Goal: Task Accomplishment & Management: Complete application form

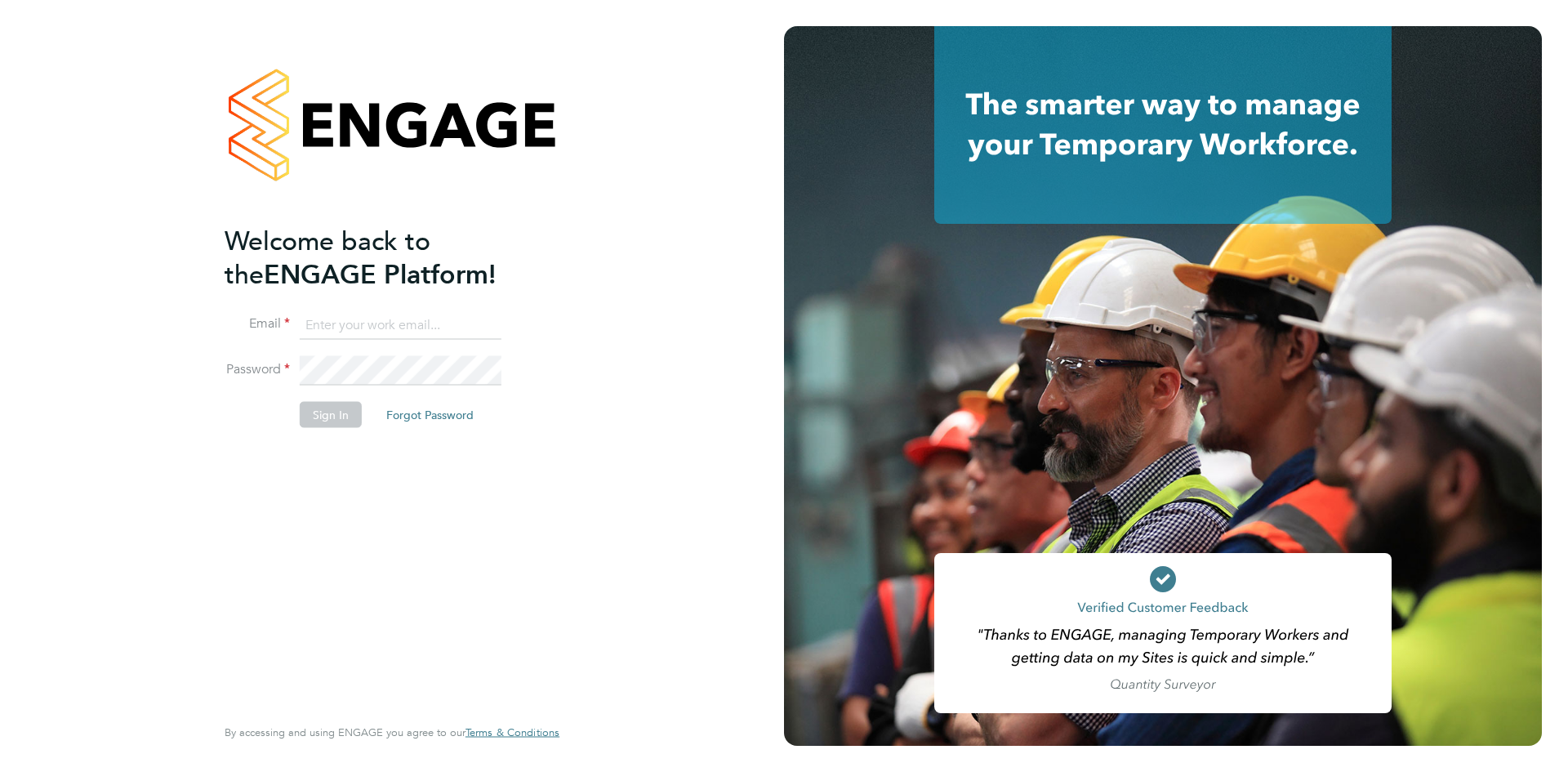
type input "ntaylor@spheresolutions.co.uk"
click at [317, 414] on button "Sign In" at bounding box center [330, 414] width 62 height 26
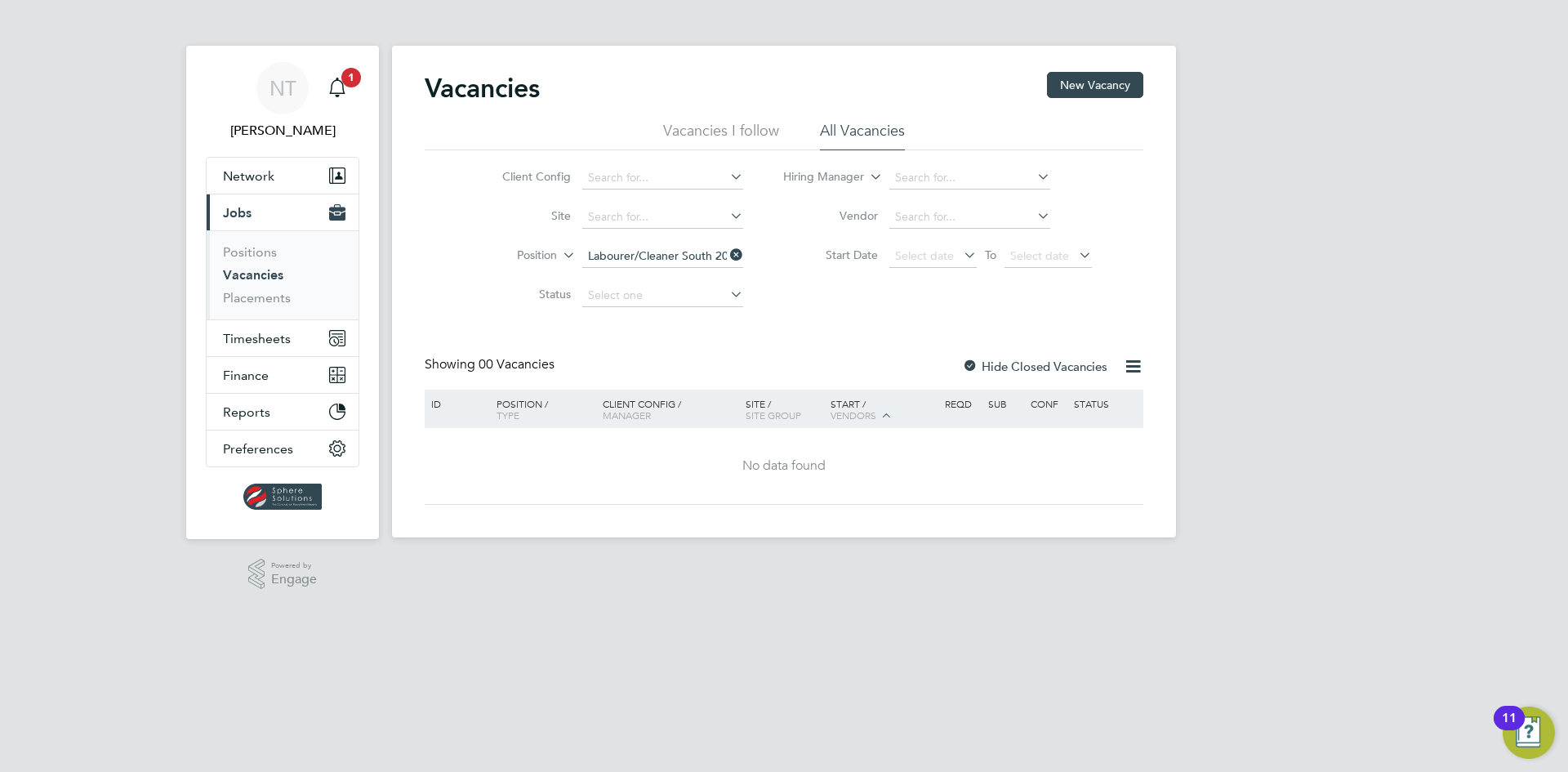
click at [727, 256] on icon at bounding box center [727, 255] width 0 height 22
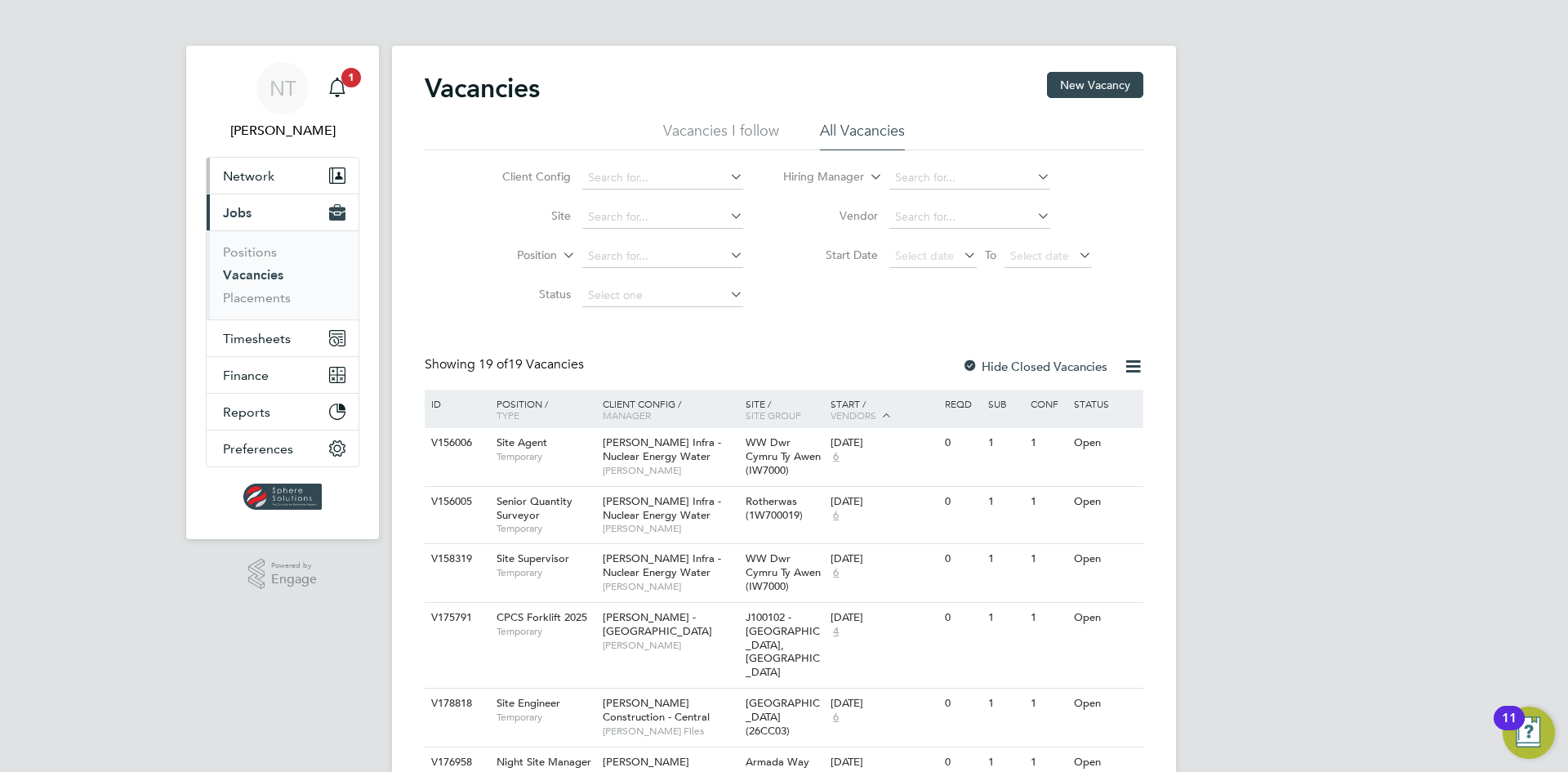
click at [271, 173] on span "Network" at bounding box center [248, 175] width 51 height 16
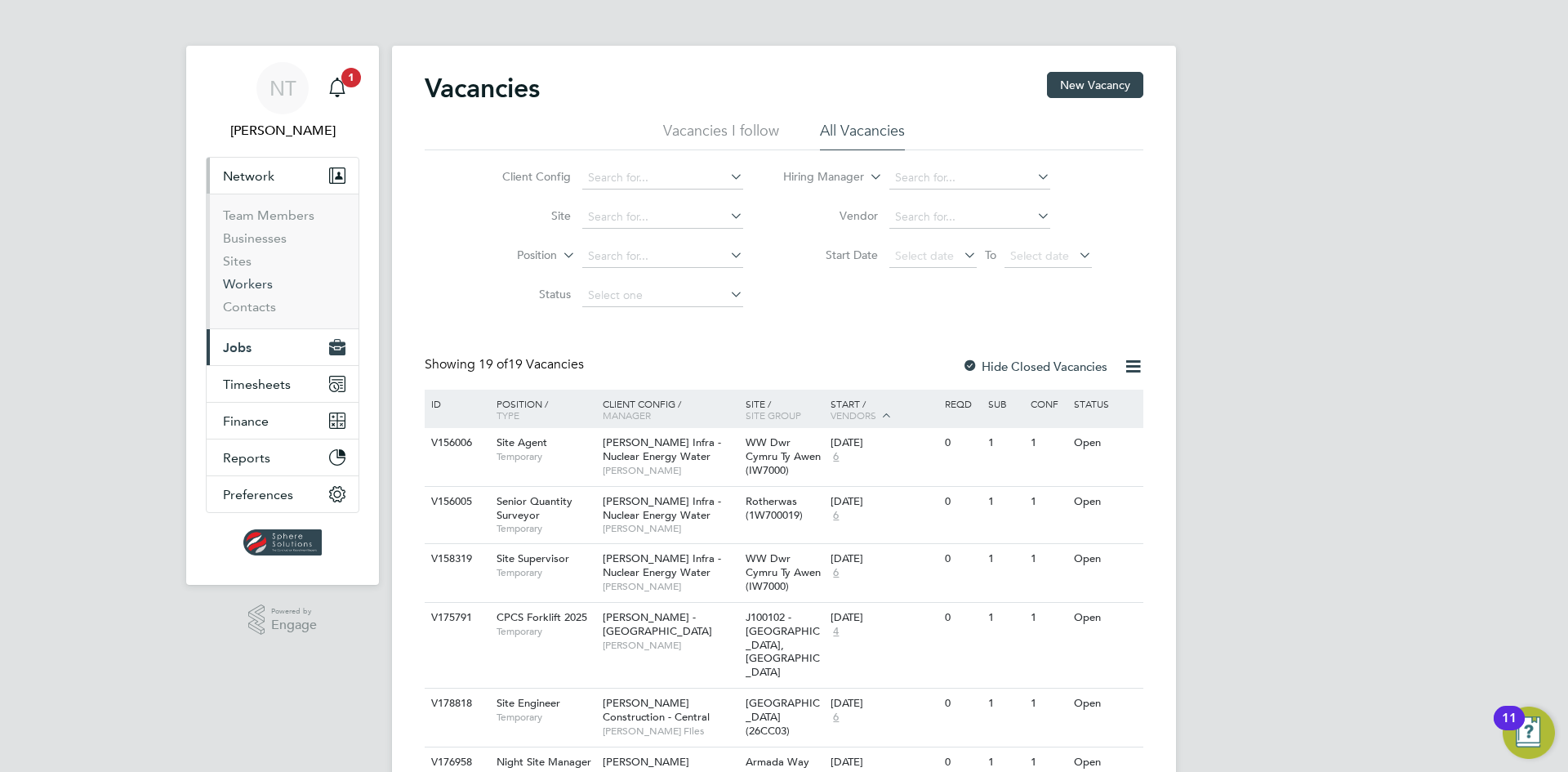
click at [247, 278] on link "Workers" at bounding box center [247, 284] width 49 height 16
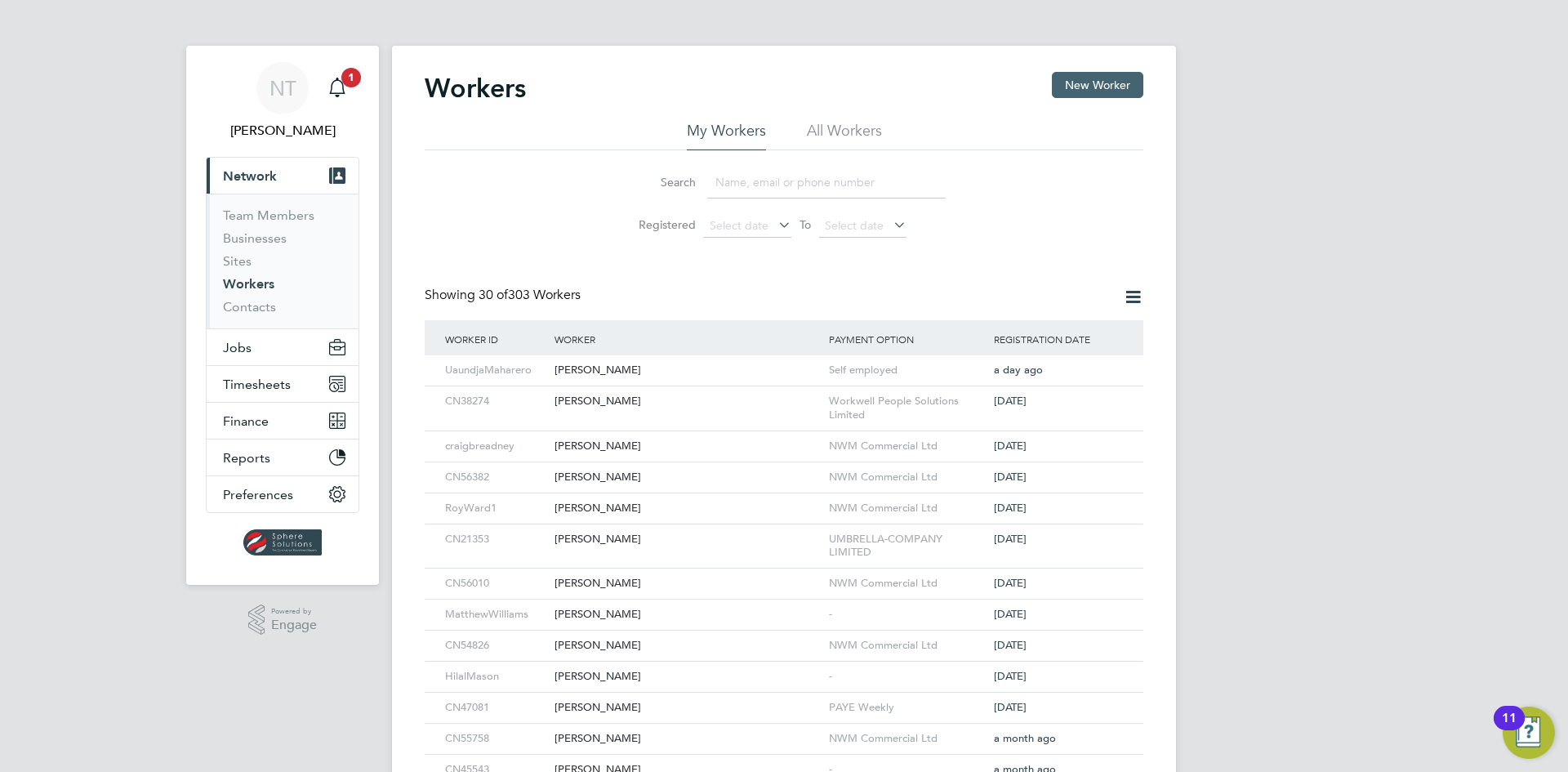
click at [1086, 92] on button "New Worker" at bounding box center [1098, 85] width 91 height 26
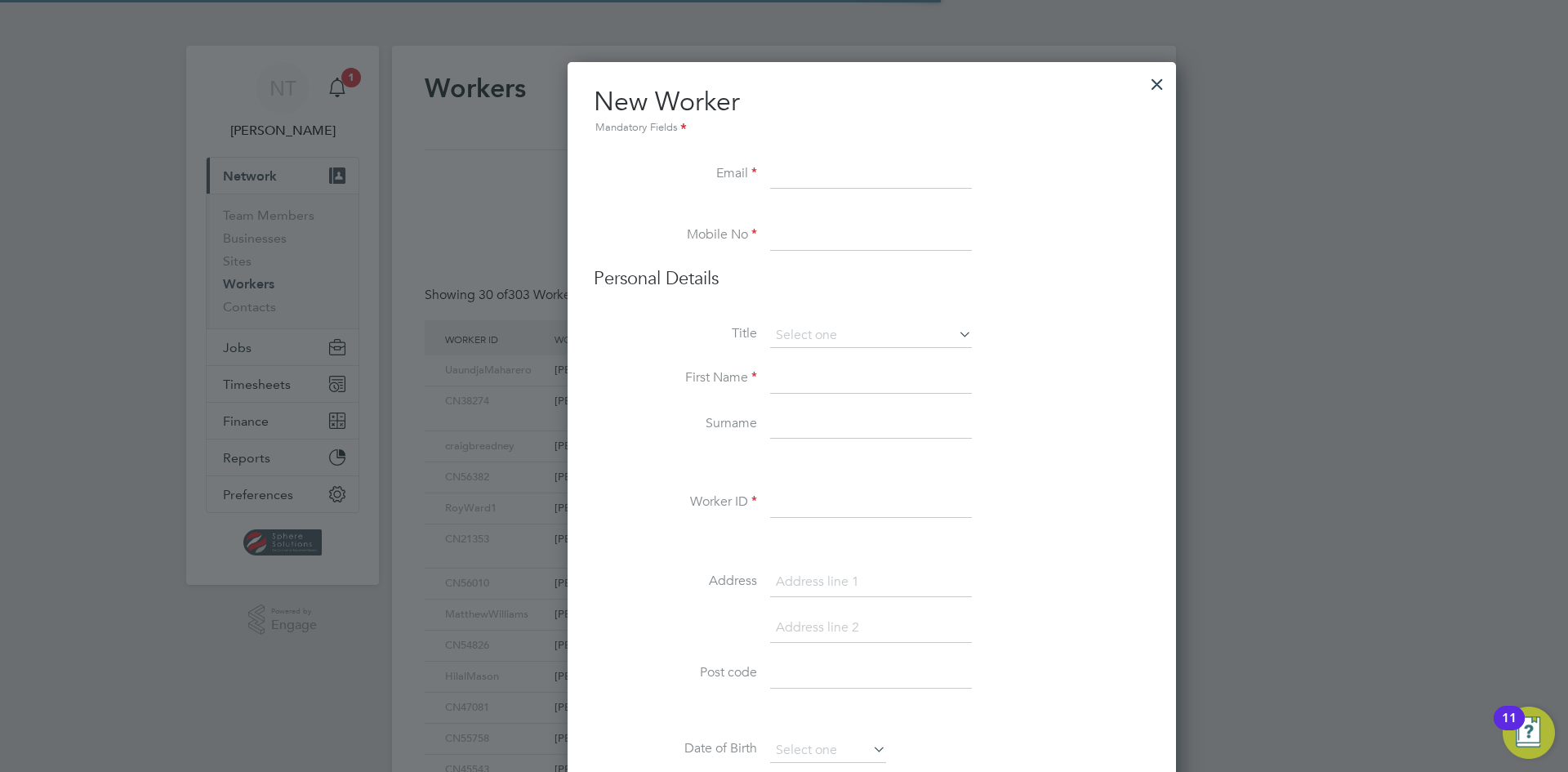
scroll to position [1585, 665]
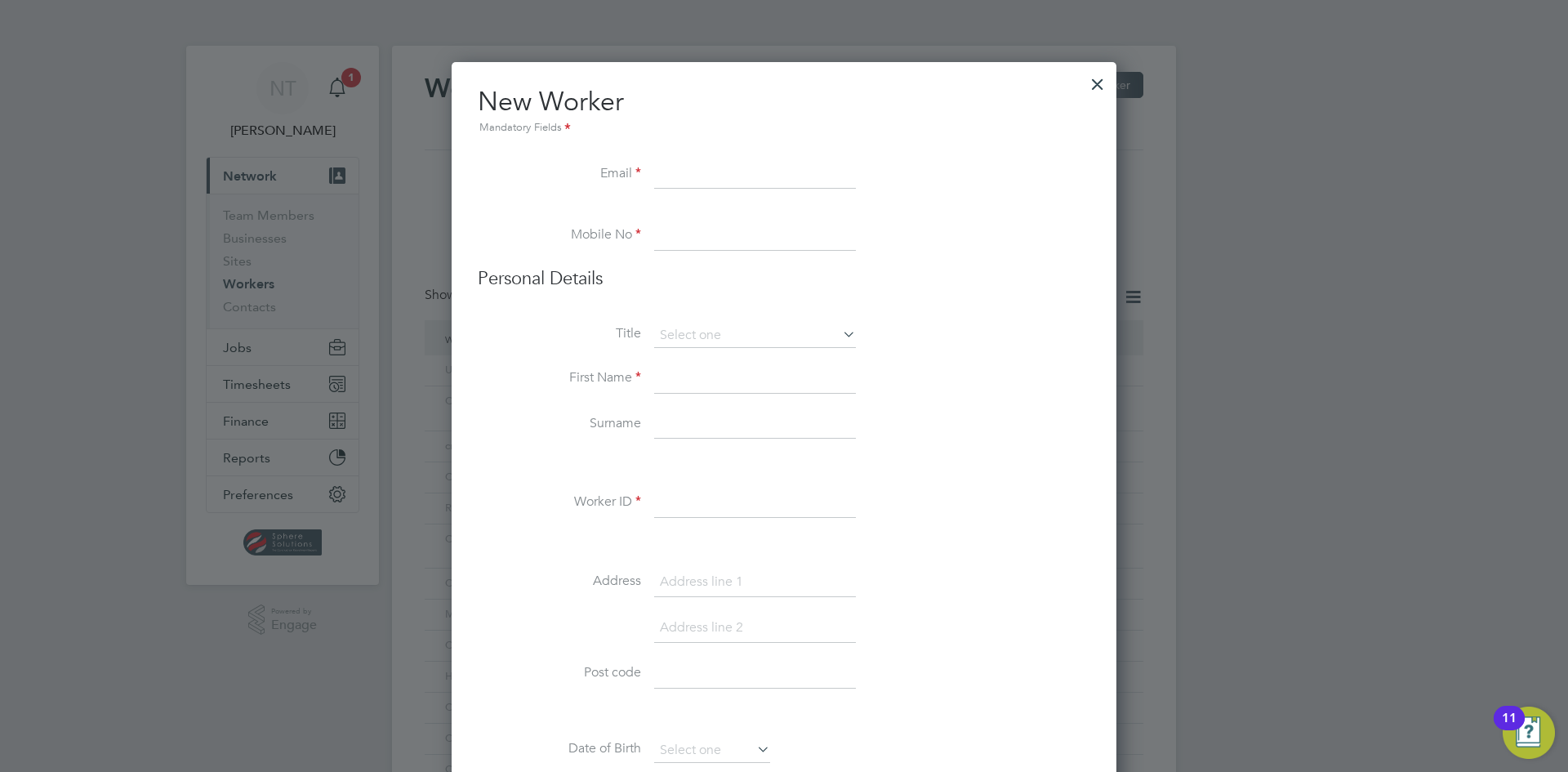
click at [681, 173] on input at bounding box center [755, 174] width 202 height 29
click at [734, 173] on input at bounding box center [755, 174] width 202 height 29
paste input "ewereoghogho@gmail.com"
type input "ewereoghogho@gmail.com"
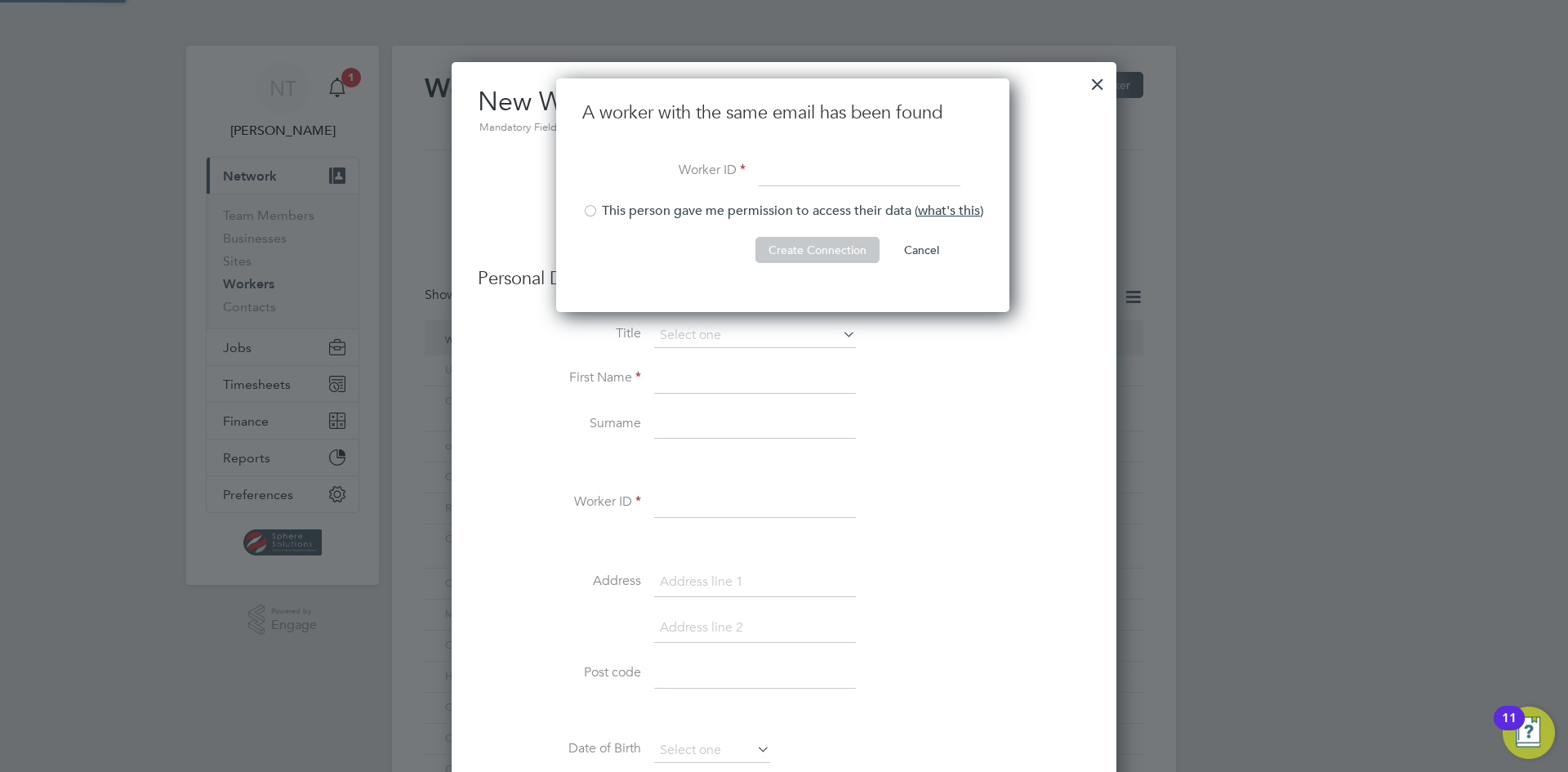
scroll to position [234, 455]
click at [1093, 78] on div at bounding box center [1097, 79] width 29 height 29
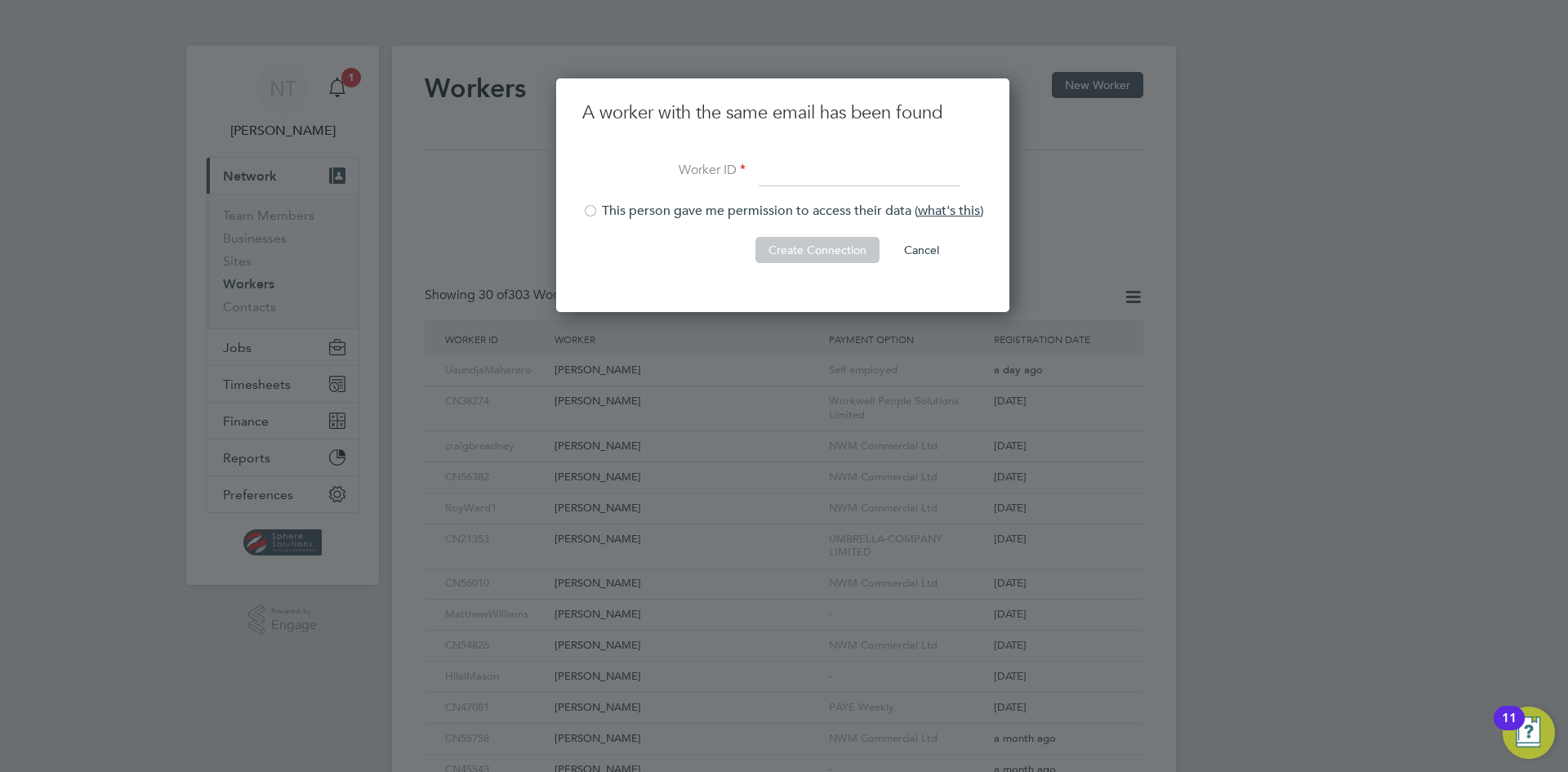
click at [919, 249] on button "Cancel" at bounding box center [921, 250] width 62 height 26
click at [923, 248] on button "Cancel" at bounding box center [921, 250] width 62 height 26
click at [534, 130] on div at bounding box center [784, 386] width 1568 height 772
click at [606, 208] on li "This person gave me permission to access their data ( what's this )" at bounding box center [783, 219] width 401 height 34
click at [586, 210] on div at bounding box center [590, 212] width 16 height 16
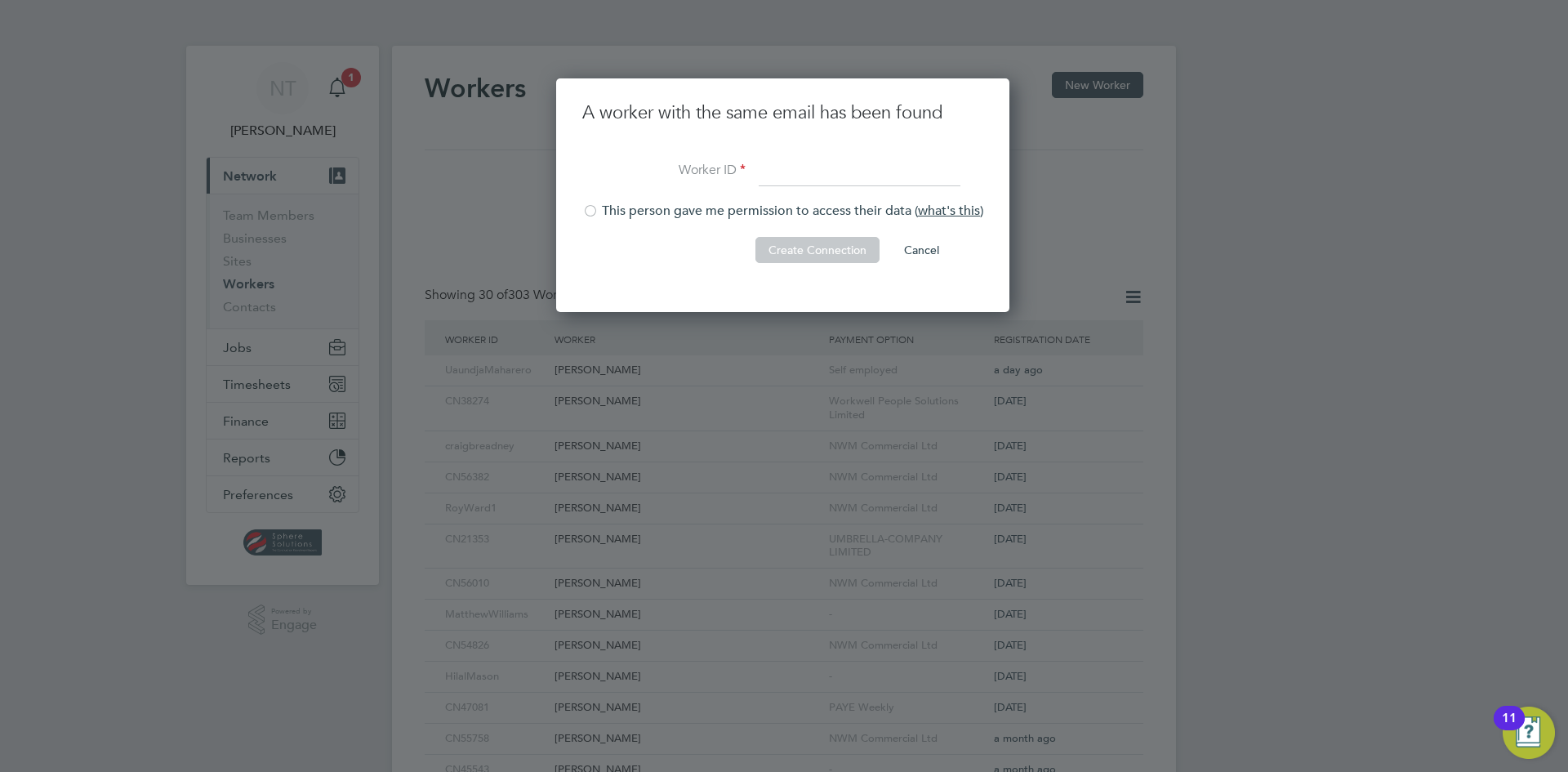
click at [590, 208] on div at bounding box center [590, 212] width 16 height 16
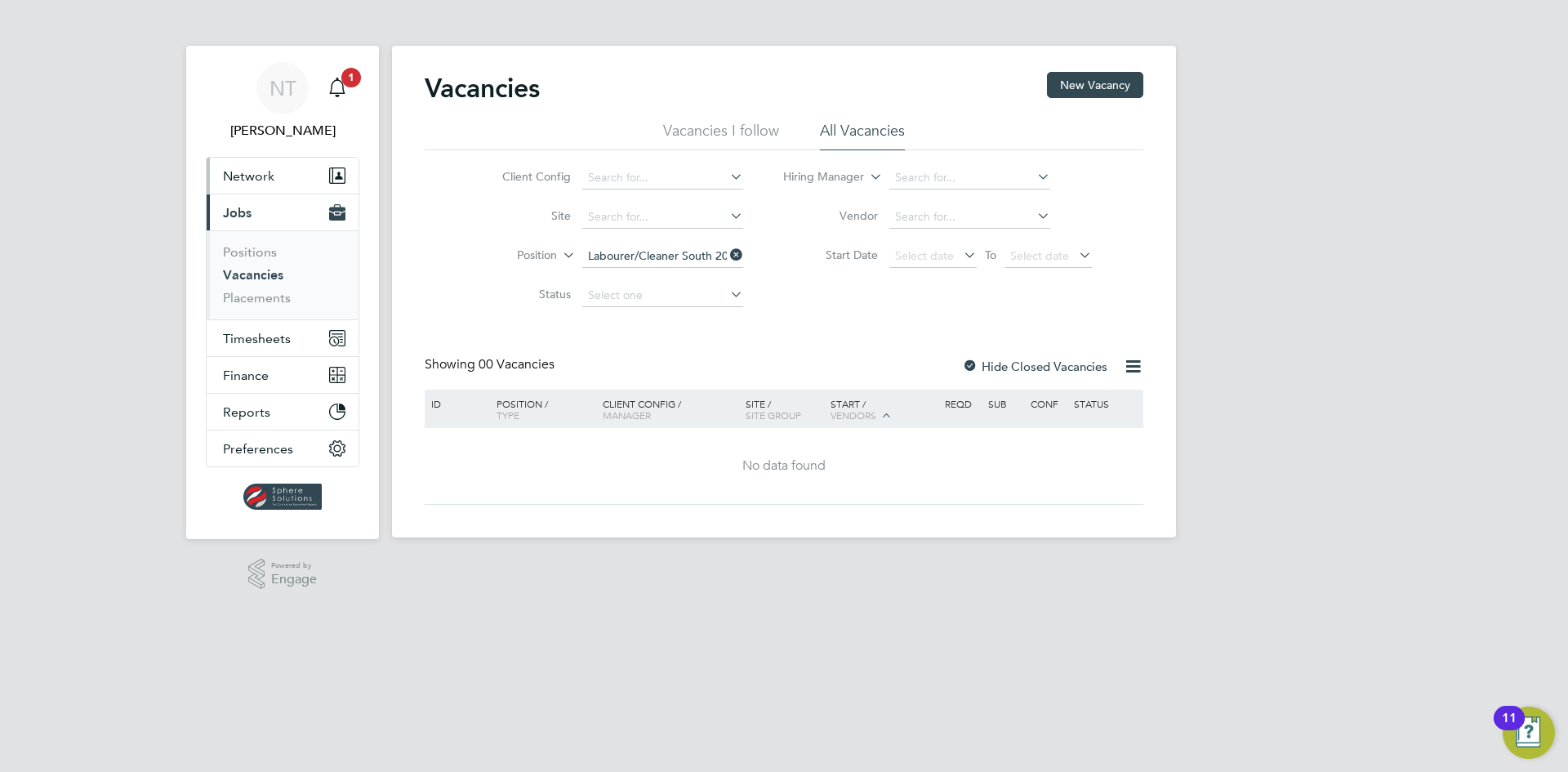
click at [276, 169] on button "Network" at bounding box center [282, 175] width 152 height 35
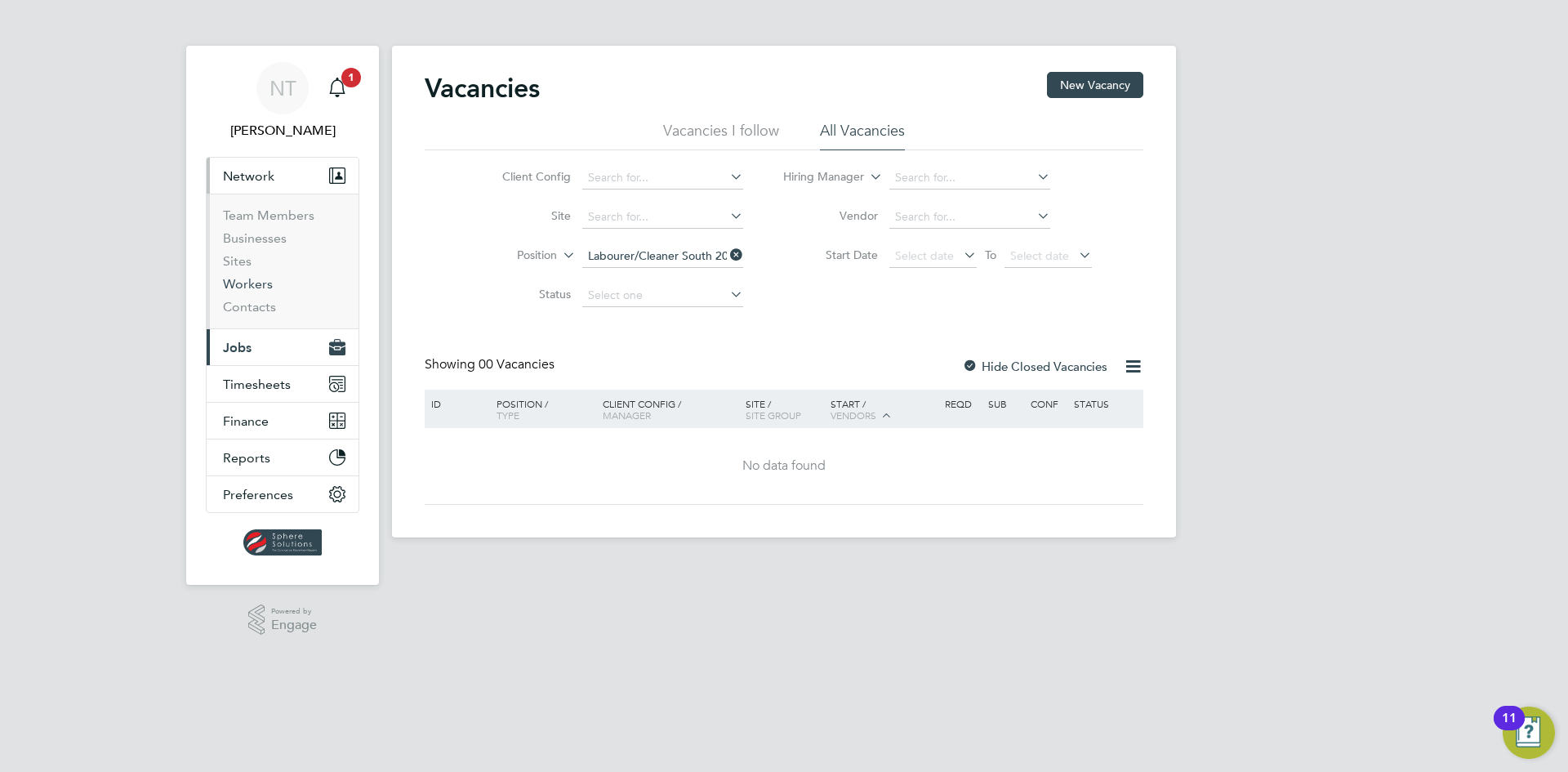
click at [249, 278] on link "Workers" at bounding box center [247, 284] width 49 height 16
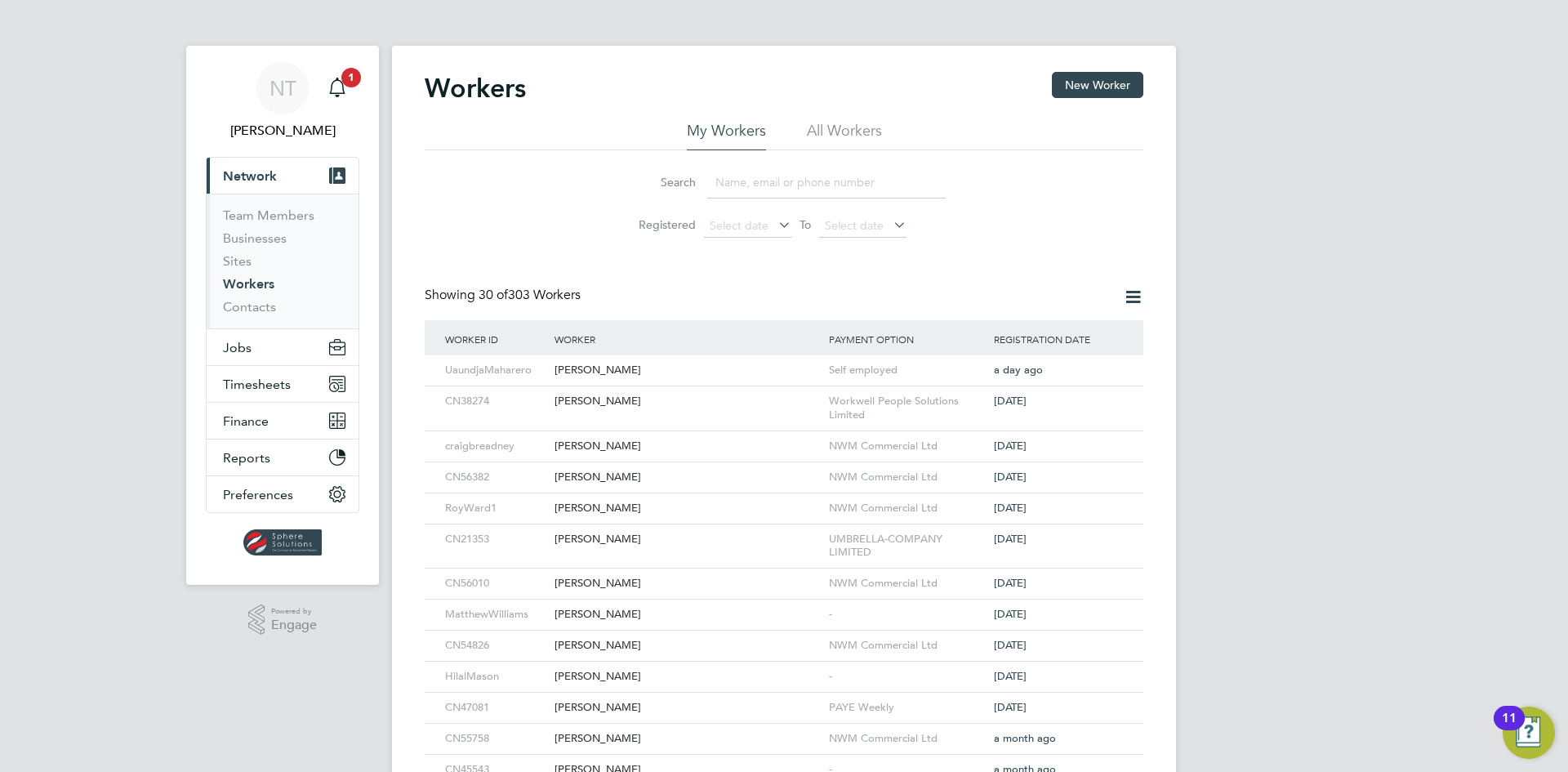
click at [733, 187] on input at bounding box center [826, 182] width 238 height 32
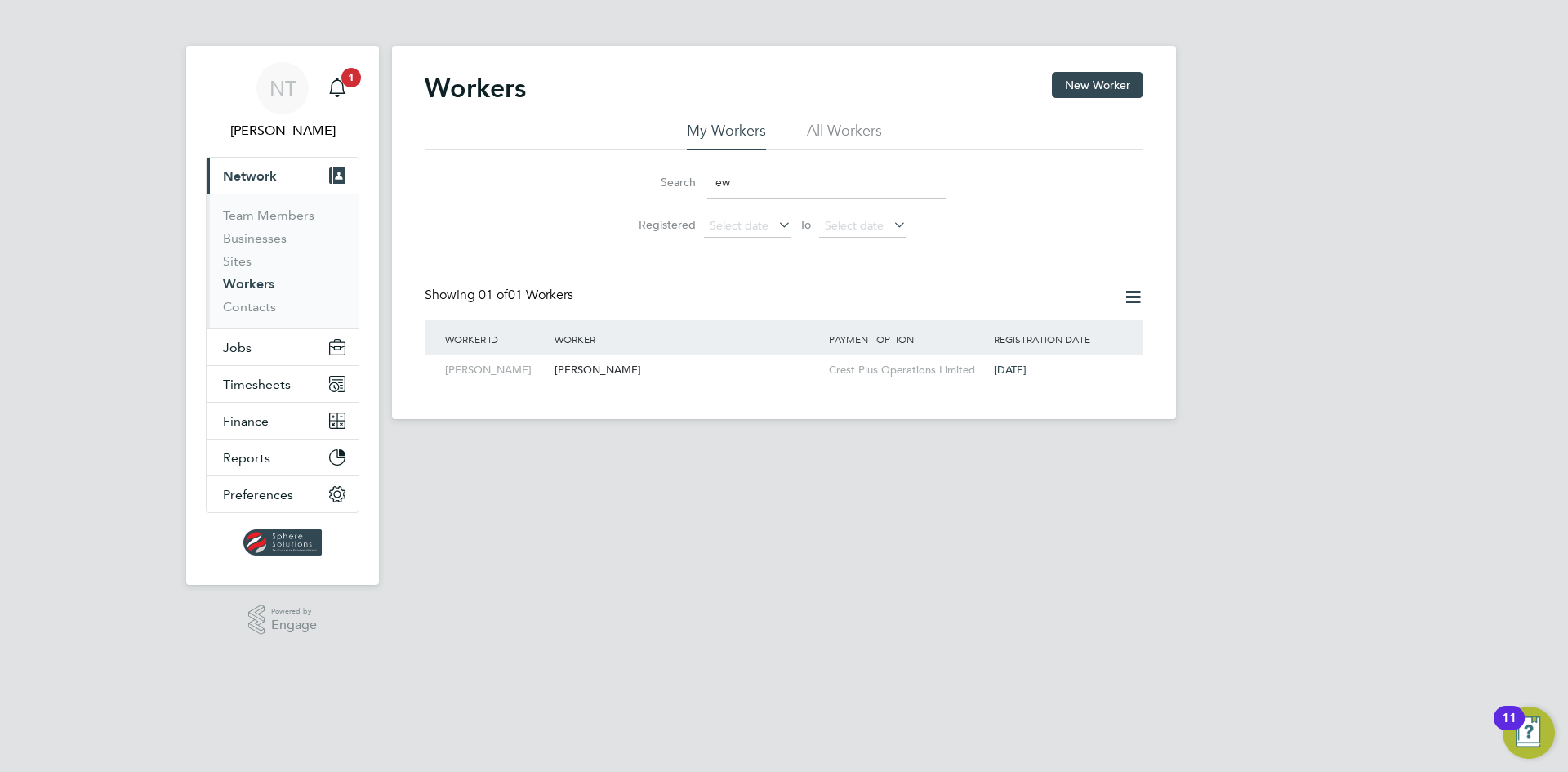
type input "ew"
click at [838, 127] on li "All Workers" at bounding box center [844, 134] width 75 height 29
click at [1065, 86] on button "New Worker" at bounding box center [1098, 85] width 91 height 26
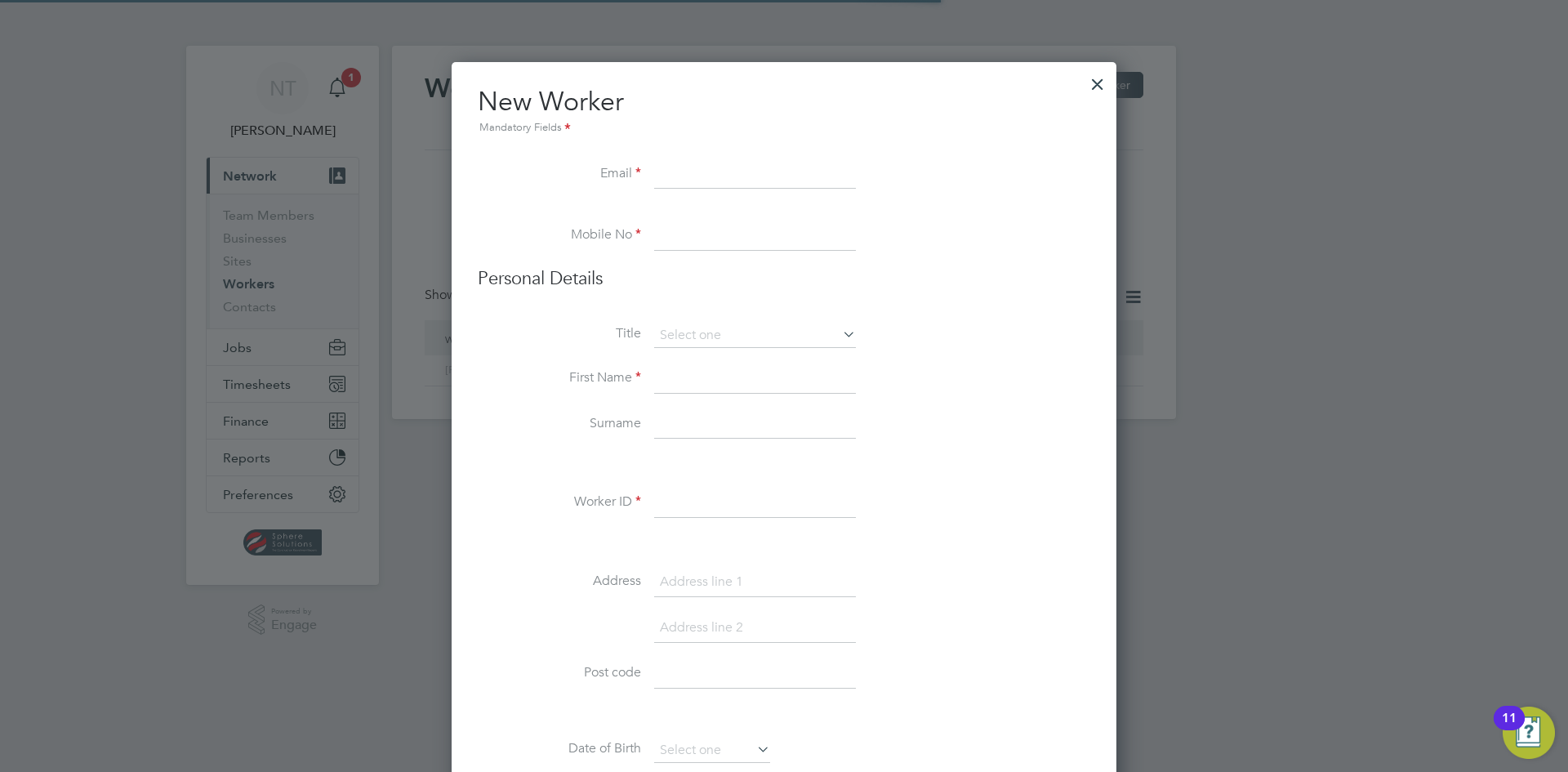
scroll to position [1585, 665]
click at [665, 169] on input at bounding box center [755, 174] width 202 height 29
paste input "ewereoghogho@gmail.com"
type input "ewereoghogho@gmail.com"
click at [710, 229] on input at bounding box center [755, 235] width 202 height 29
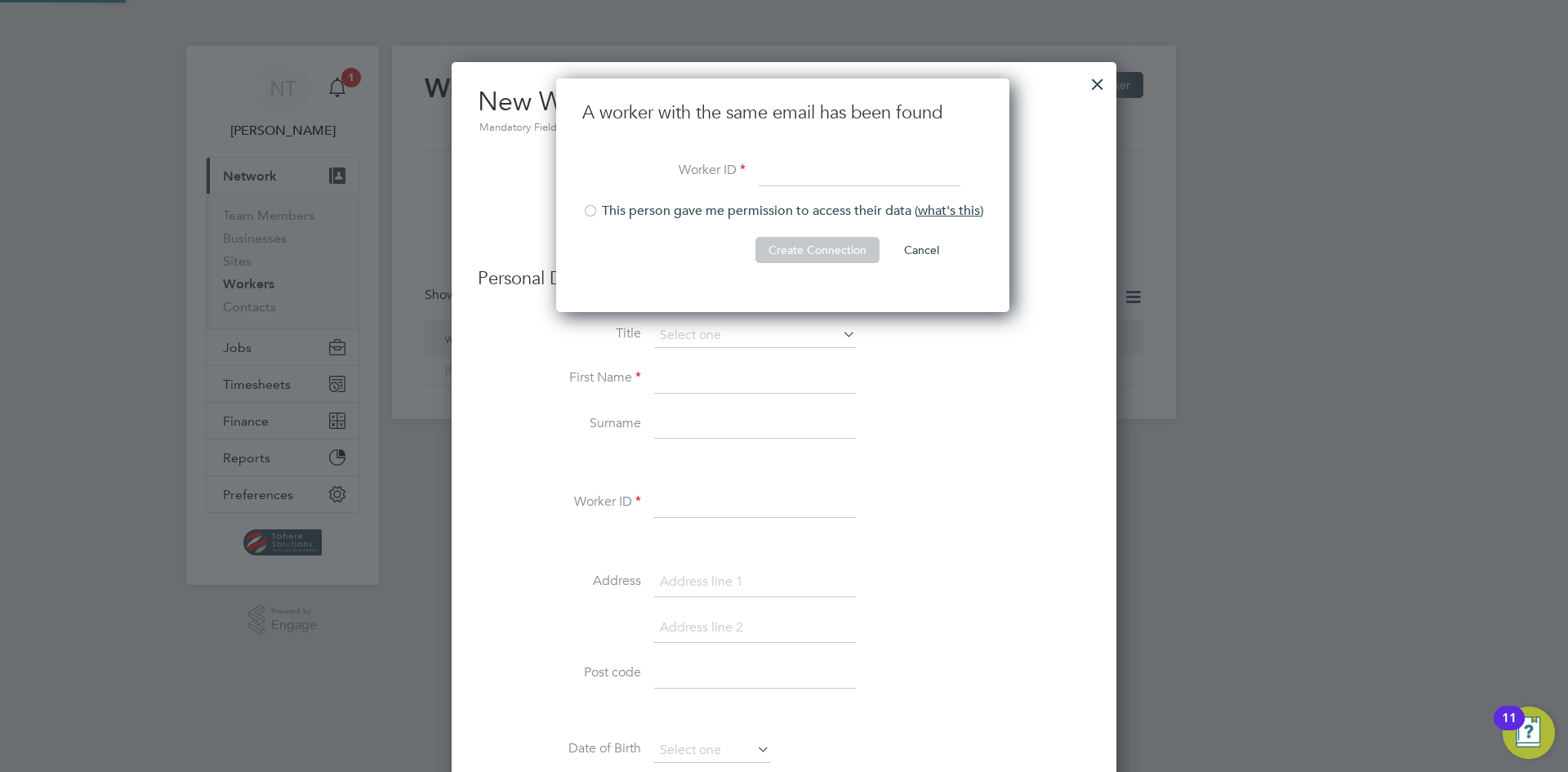
scroll to position [234, 455]
click at [596, 208] on div at bounding box center [590, 212] width 16 height 16
click at [1097, 78] on div at bounding box center [1097, 79] width 29 height 29
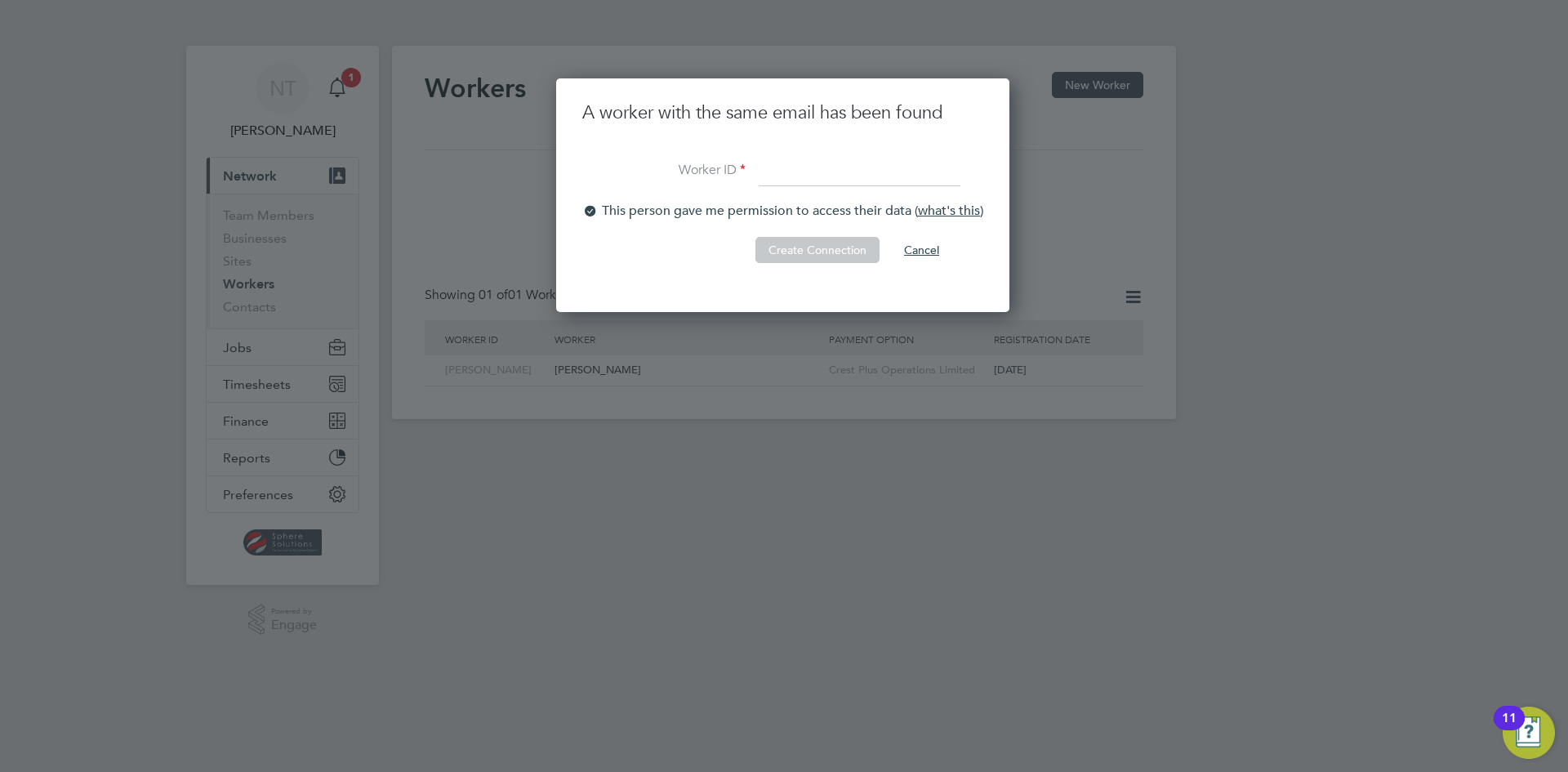
click at [920, 250] on button "Cancel" at bounding box center [921, 250] width 62 height 26
click at [538, 197] on div at bounding box center [784, 386] width 1568 height 772
click at [259, 353] on div at bounding box center [784, 386] width 1568 height 772
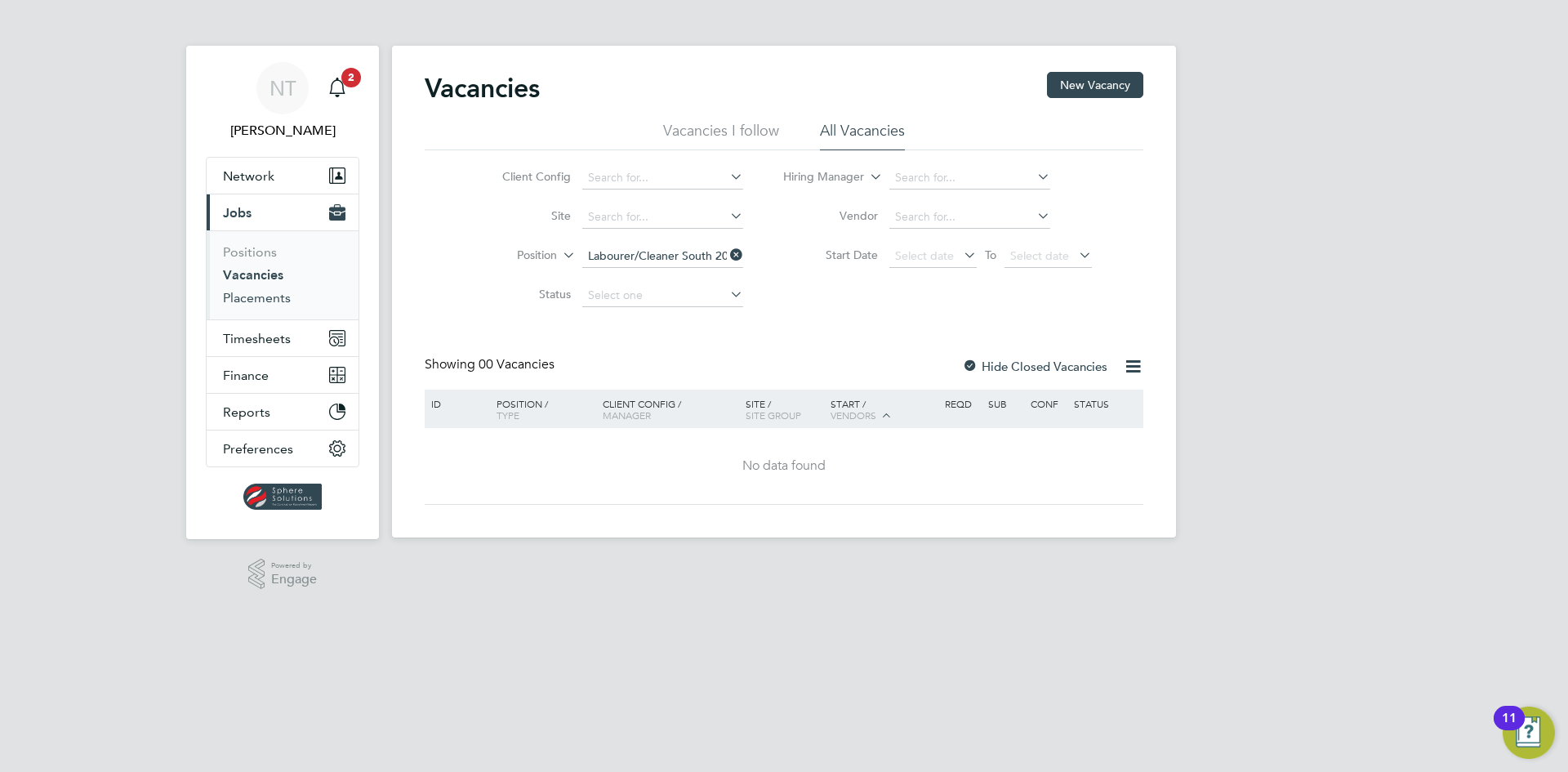
click at [274, 302] on link "Placements" at bounding box center [257, 298] width 68 height 16
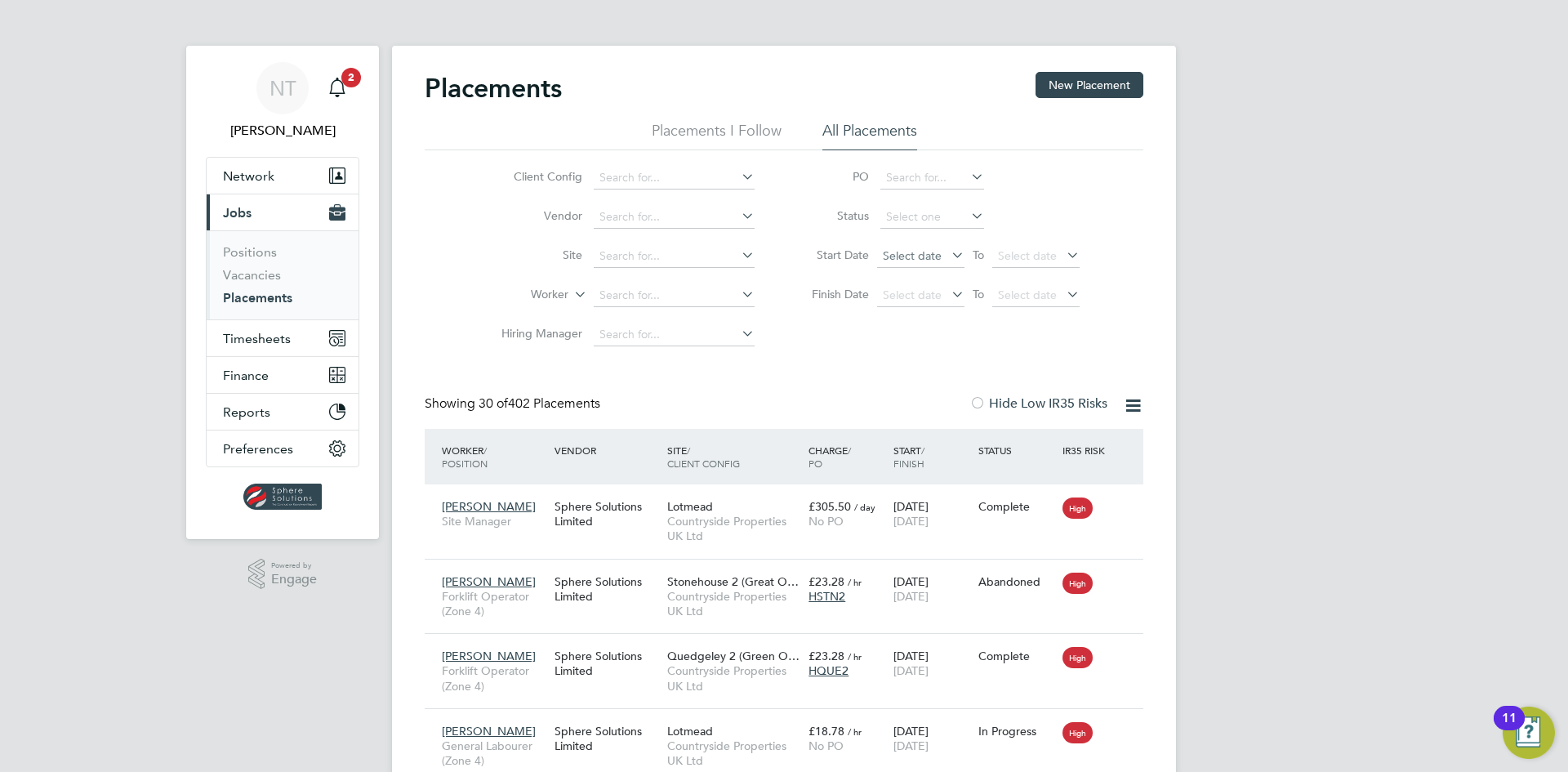
click at [902, 258] on span "Select date" at bounding box center [912, 256] width 59 height 15
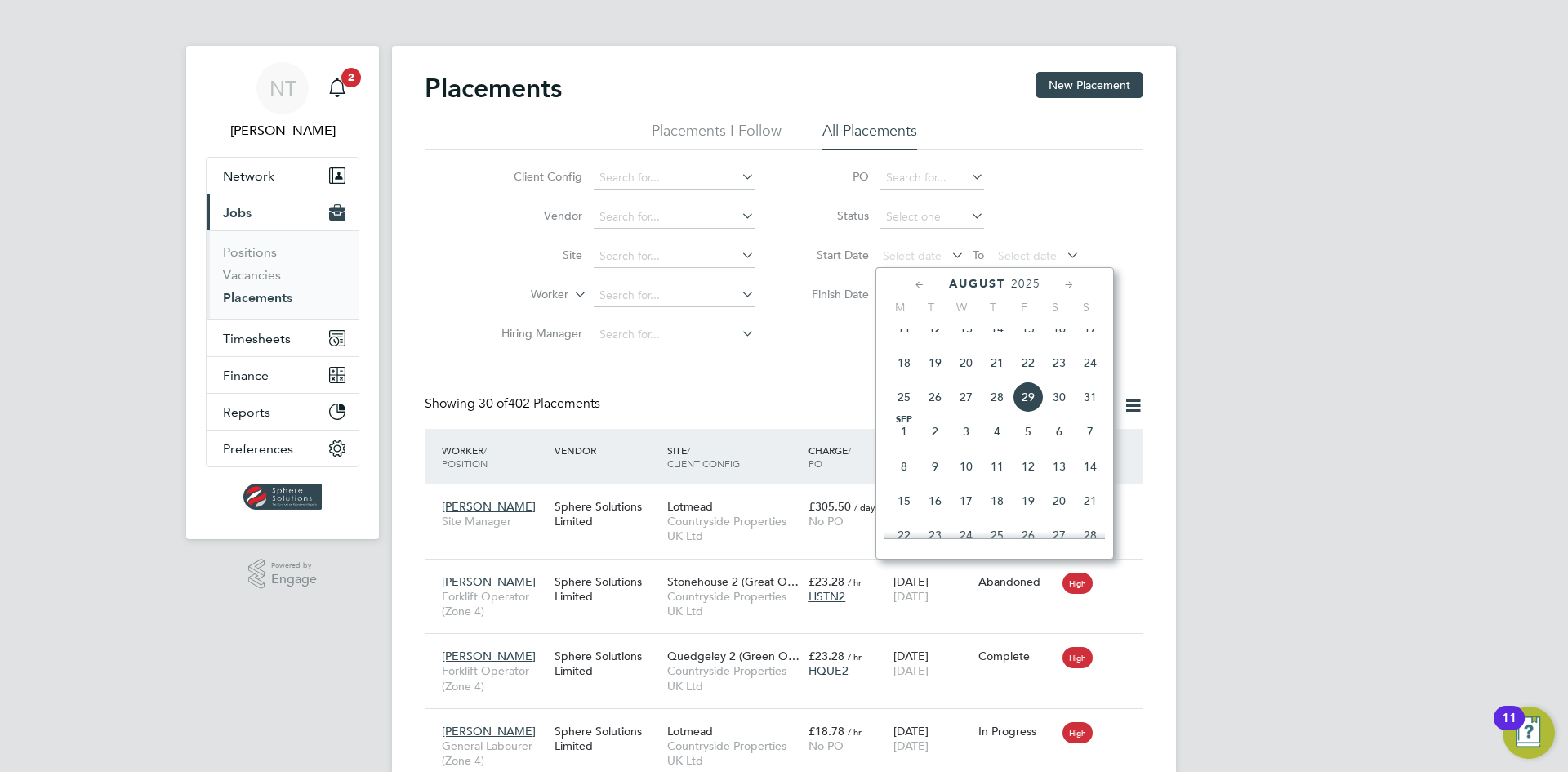
click at [904, 424] on span "Sep" at bounding box center [903, 419] width 31 height 8
